Goal: Information Seeking & Learning: Learn about a topic

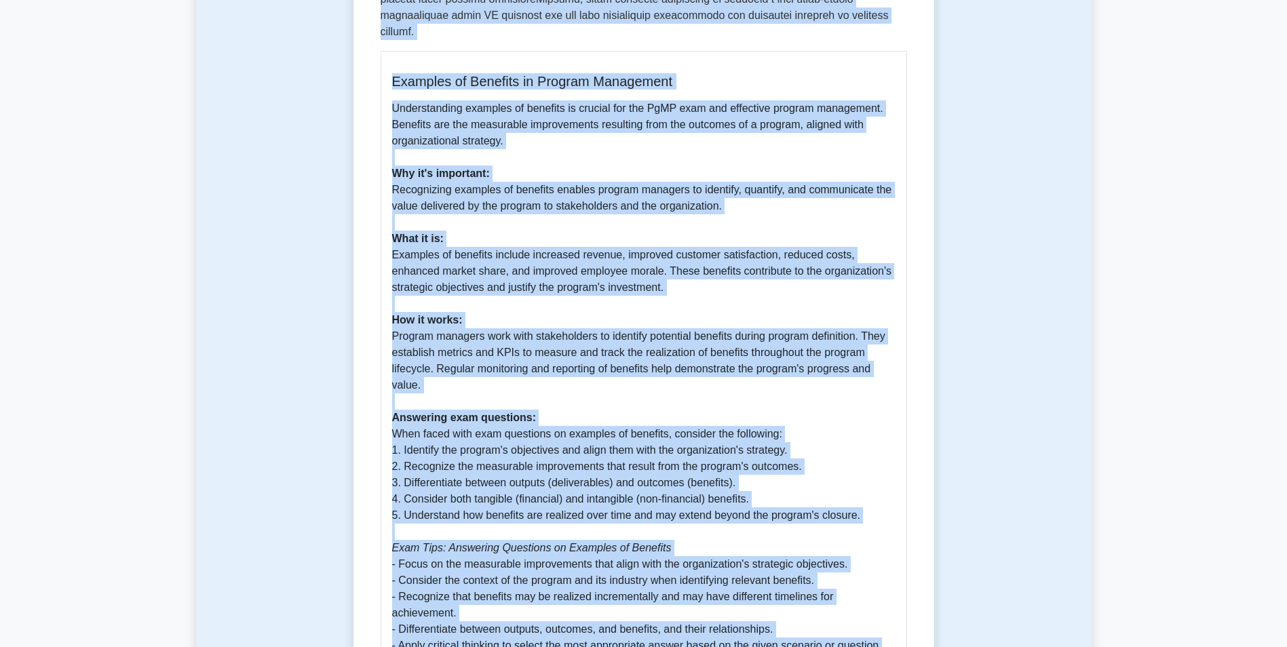
scroll to position [658, 0]
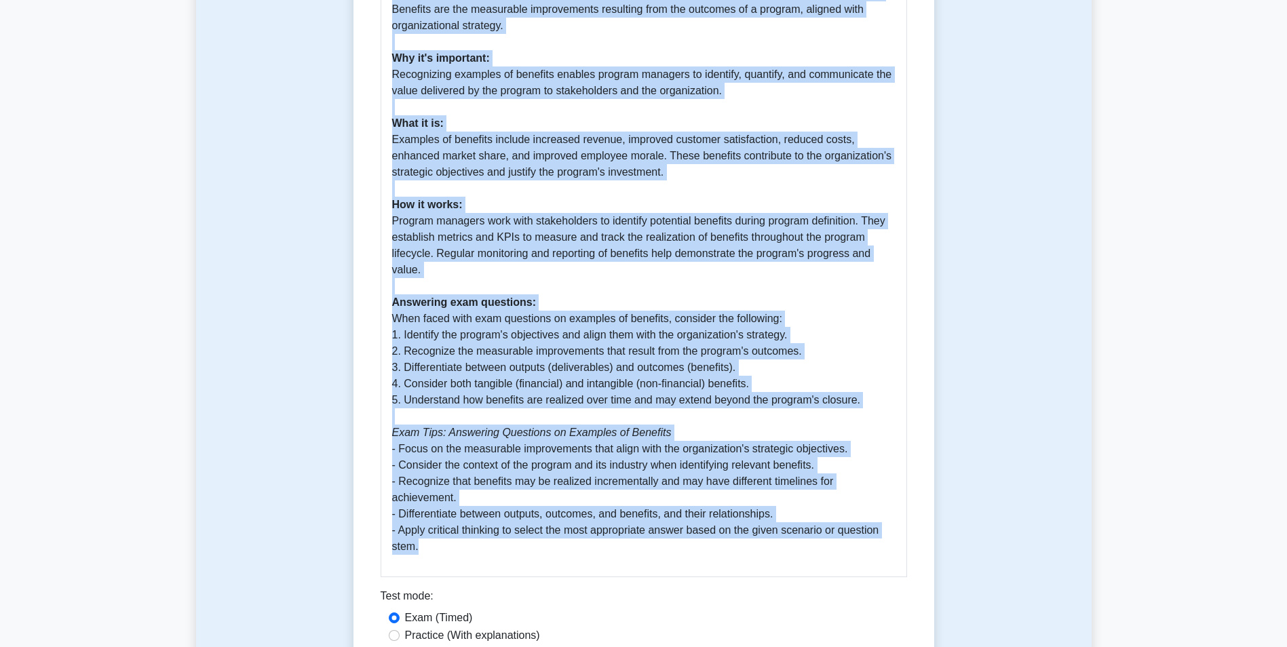
drag, startPoint x: 381, startPoint y: 111, endPoint x: 568, endPoint y: 531, distance: 460.1
click at [568, 531] on div "Examples of Benefits 5 minutes 5 Questions Examples of Benefits in Program Mana…" at bounding box center [644, 96] width 570 height 1232
copy div "Examples of Benefits 5 minutes 5 Questions In the context of ITIL 4 Foundation …"
click at [656, 534] on p "Understanding examples of benefits is crucial for the PgMP exam and effective p…" at bounding box center [643, 270] width 503 height 570
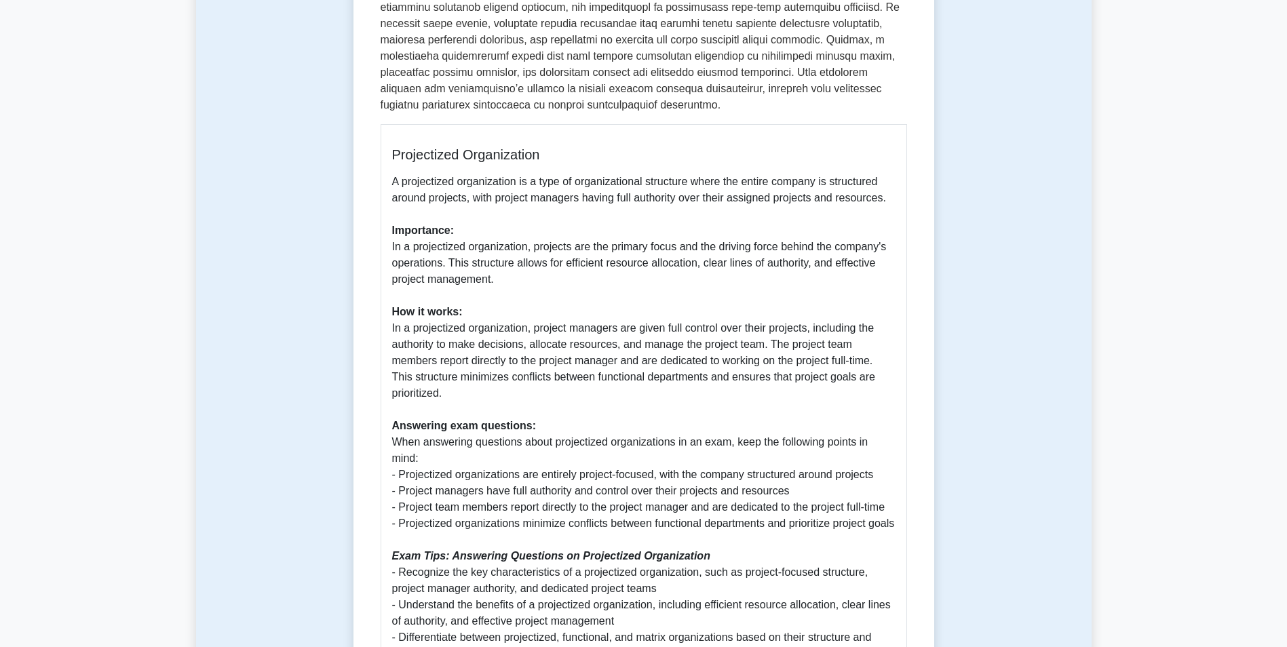
scroll to position [475, 0]
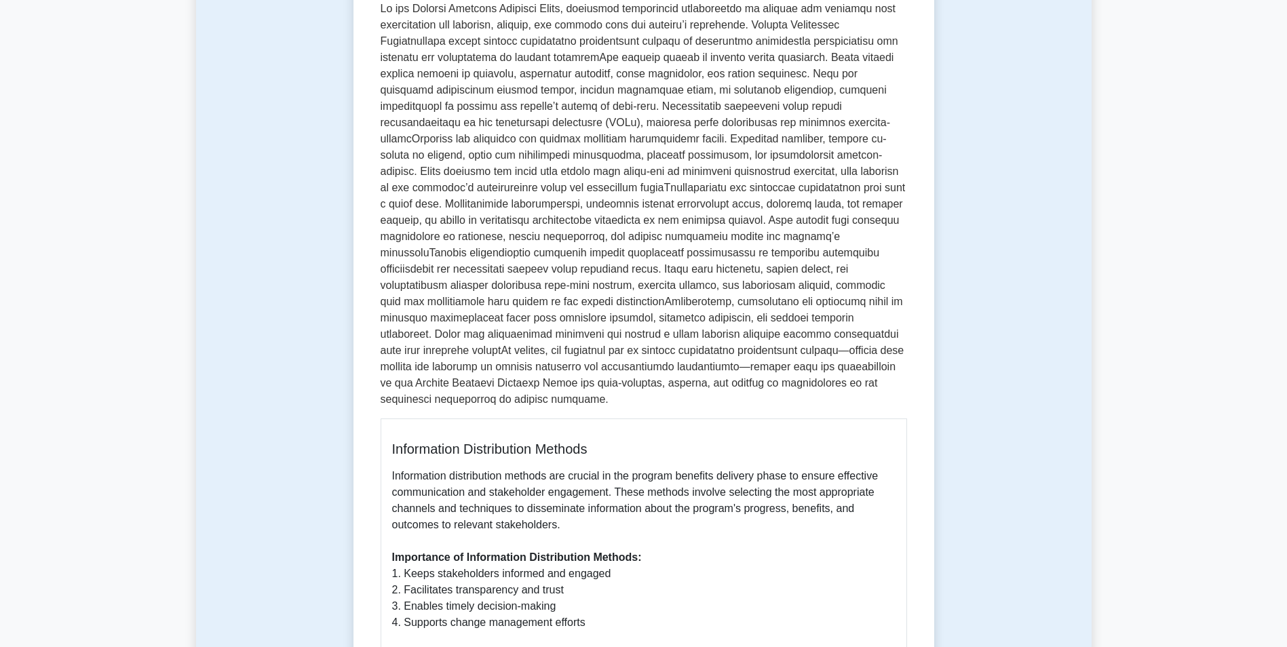
scroll to position [68, 0]
